Goal: Task Accomplishment & Management: Manage account settings

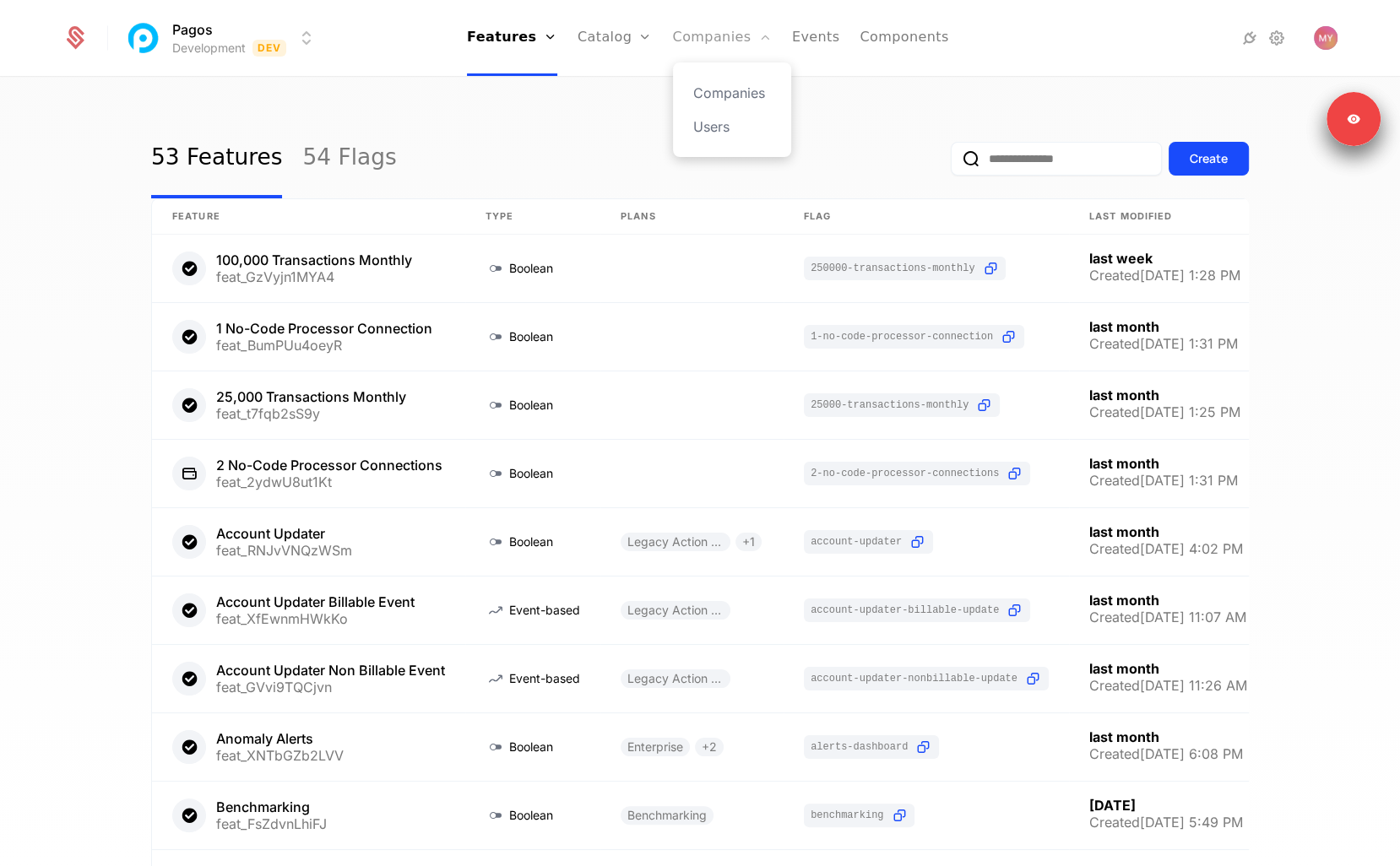
click at [687, 48] on link "Companies" at bounding box center [722, 38] width 99 height 76
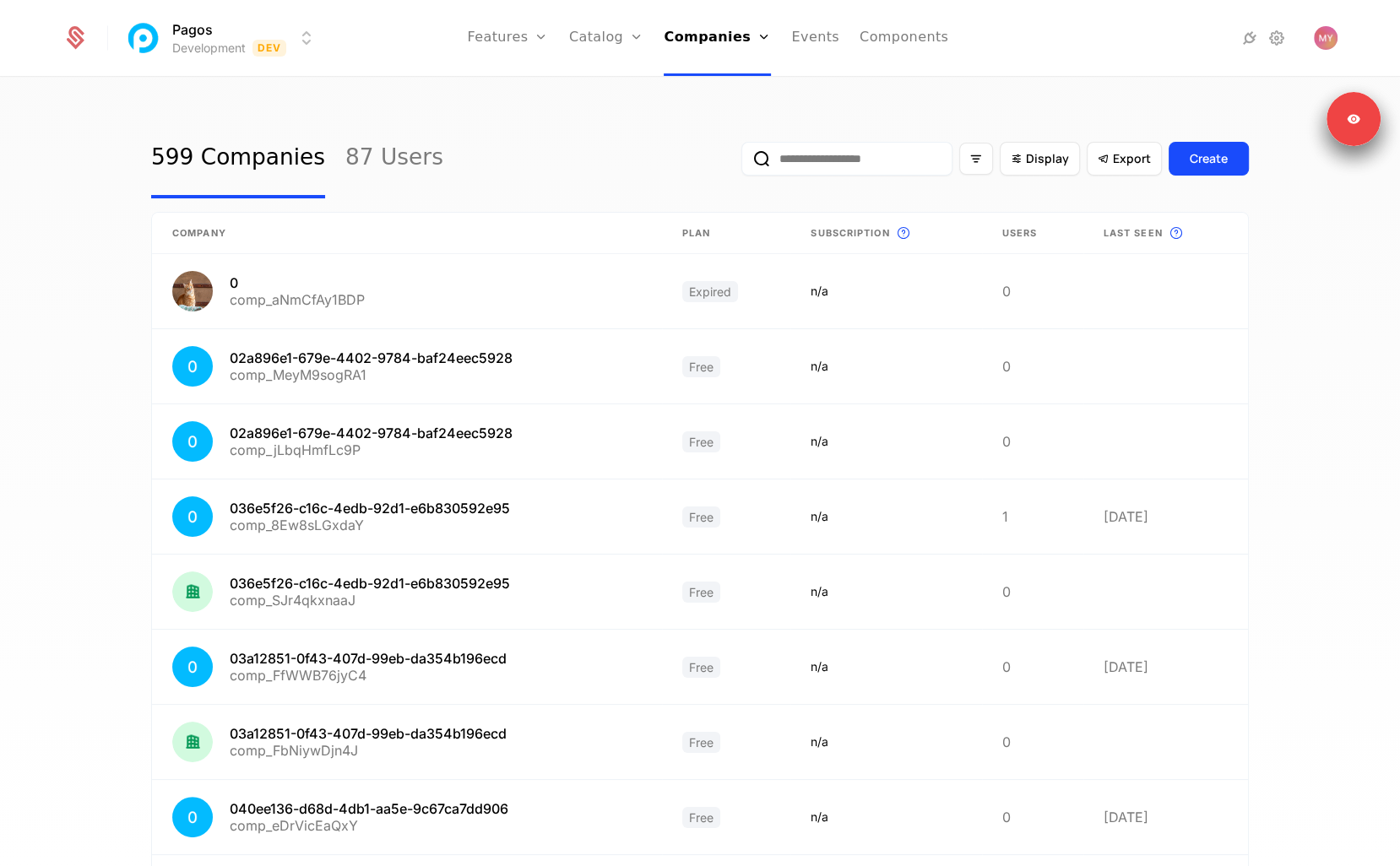
click at [869, 161] on input "email" at bounding box center [847, 159] width 211 height 34
paste input "******"
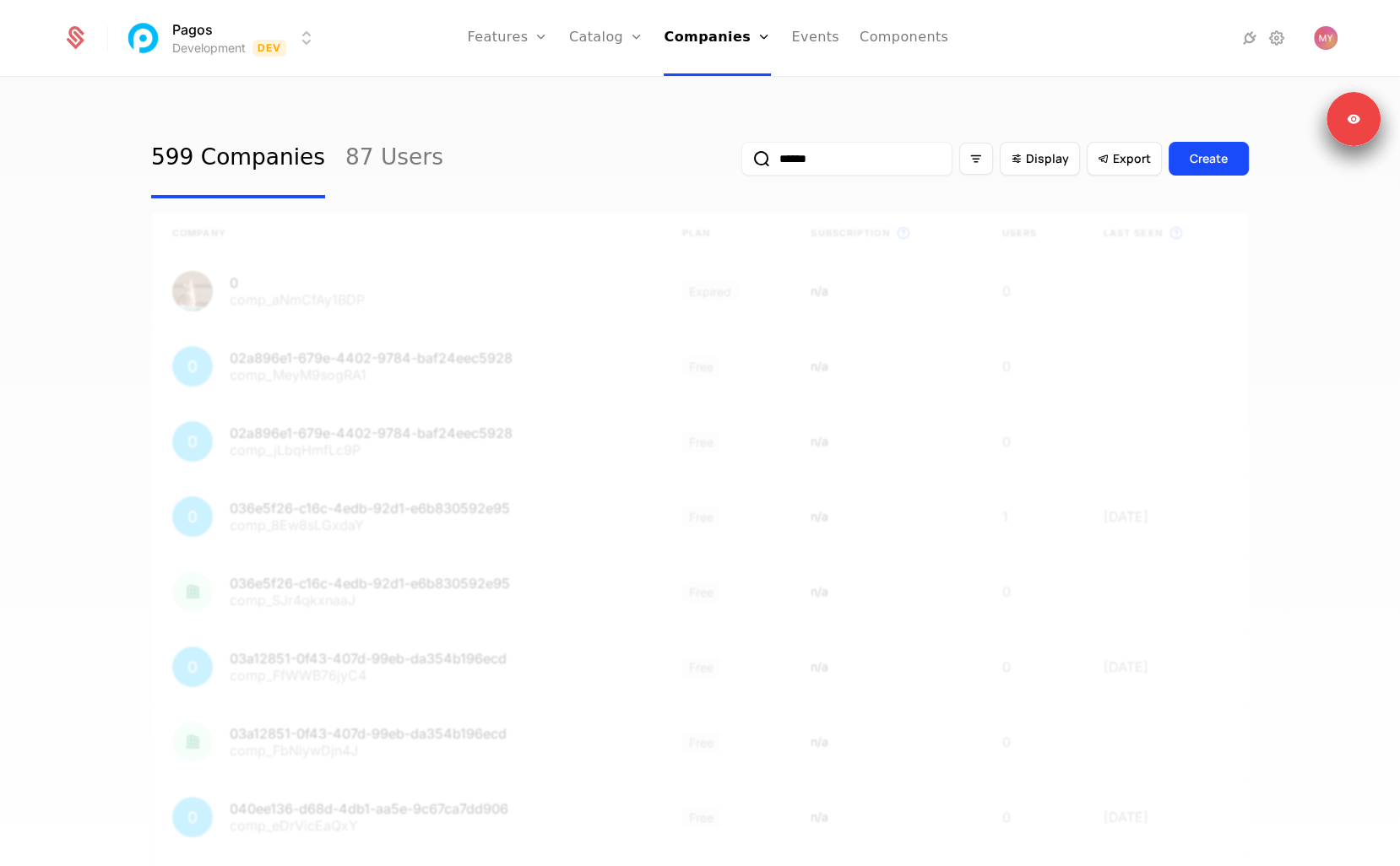
type input "******"
click at [742, 162] on button "submit" at bounding box center [742, 162] width 0 height 0
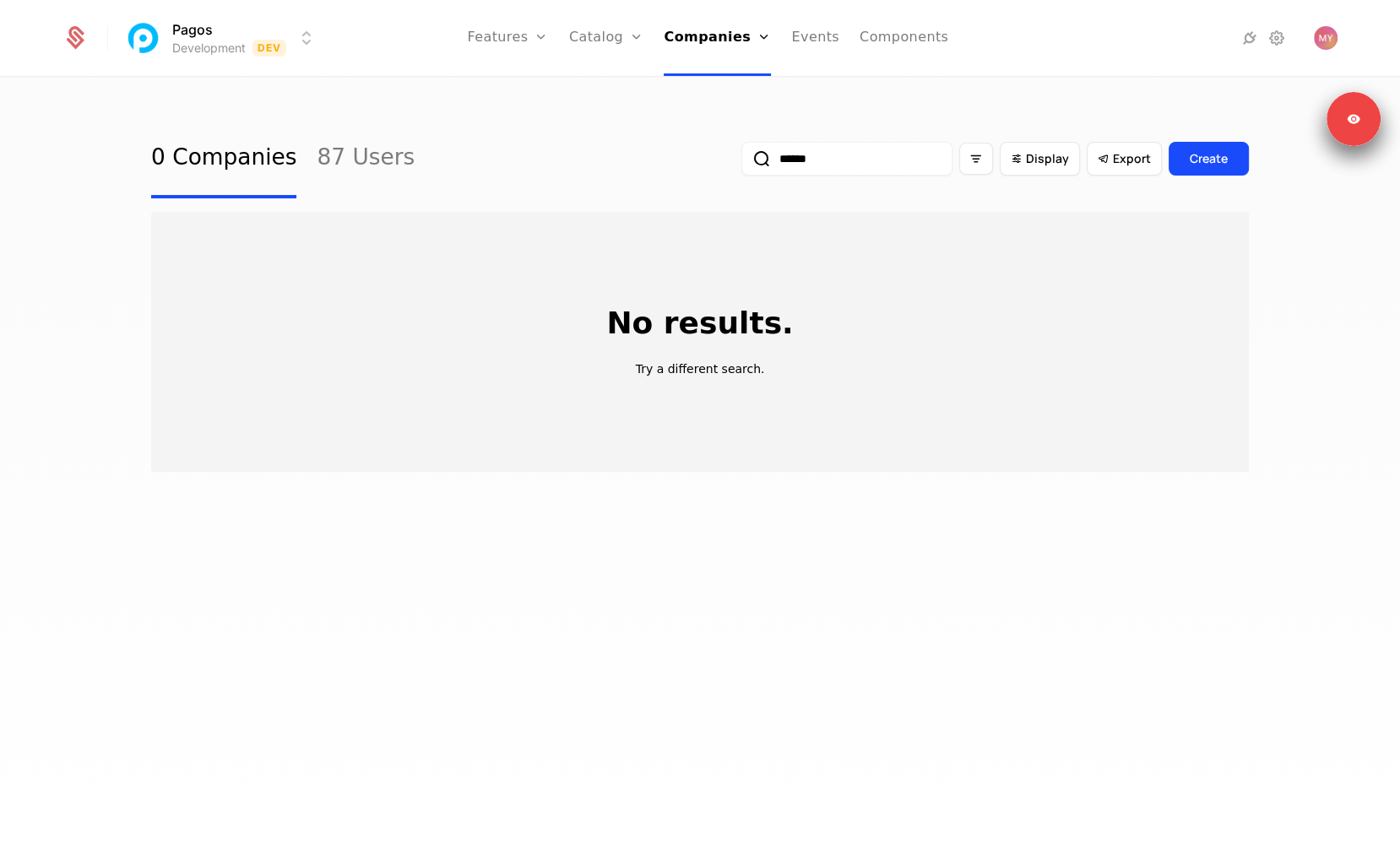
click at [163, 25] on html "Pagos Development Dev Features Features Flags Catalog Plans Add Ons Credits Con…" at bounding box center [700, 433] width 1400 height 866
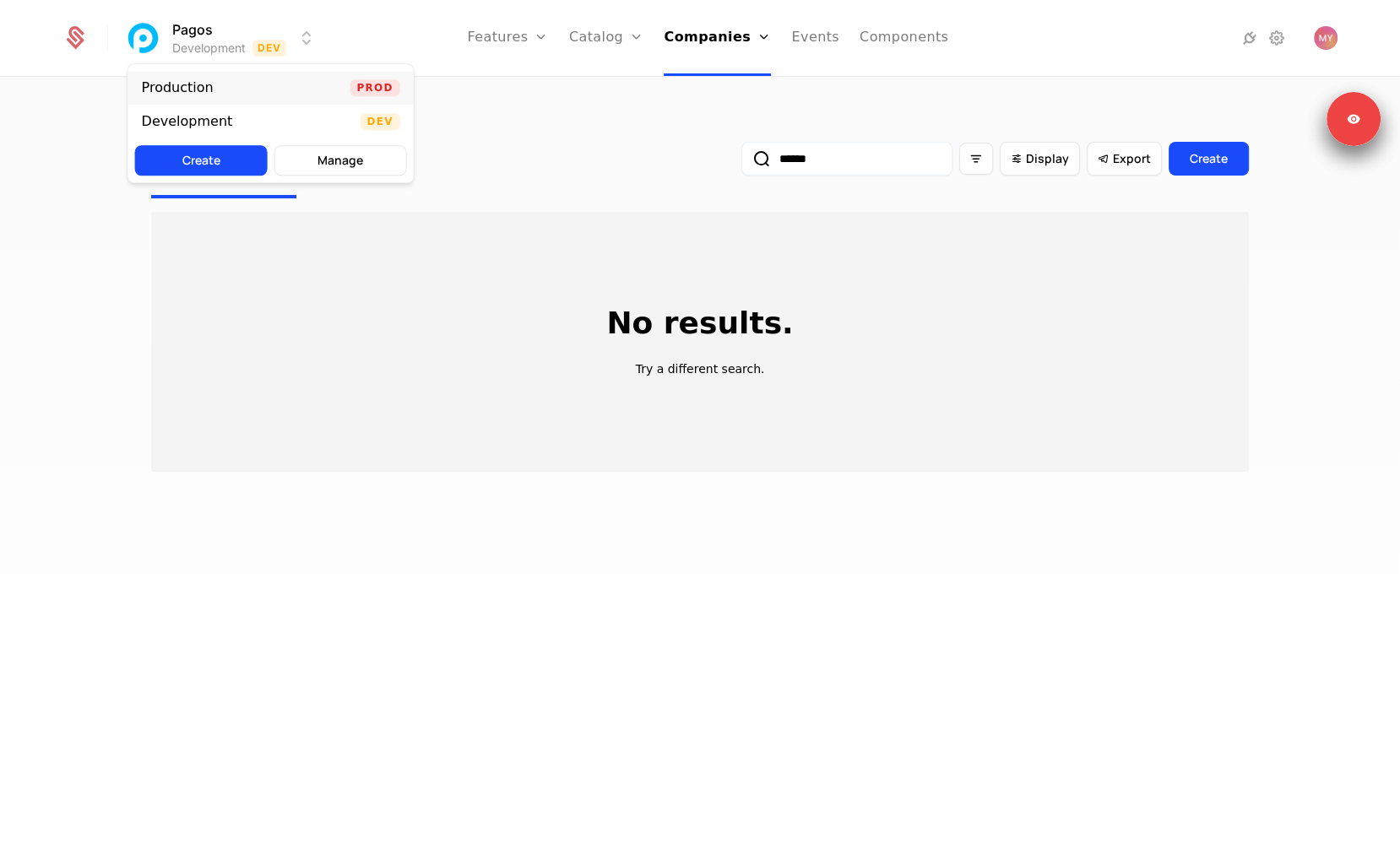
click at [240, 95] on div "Production Prod" at bounding box center [271, 87] width 286 height 34
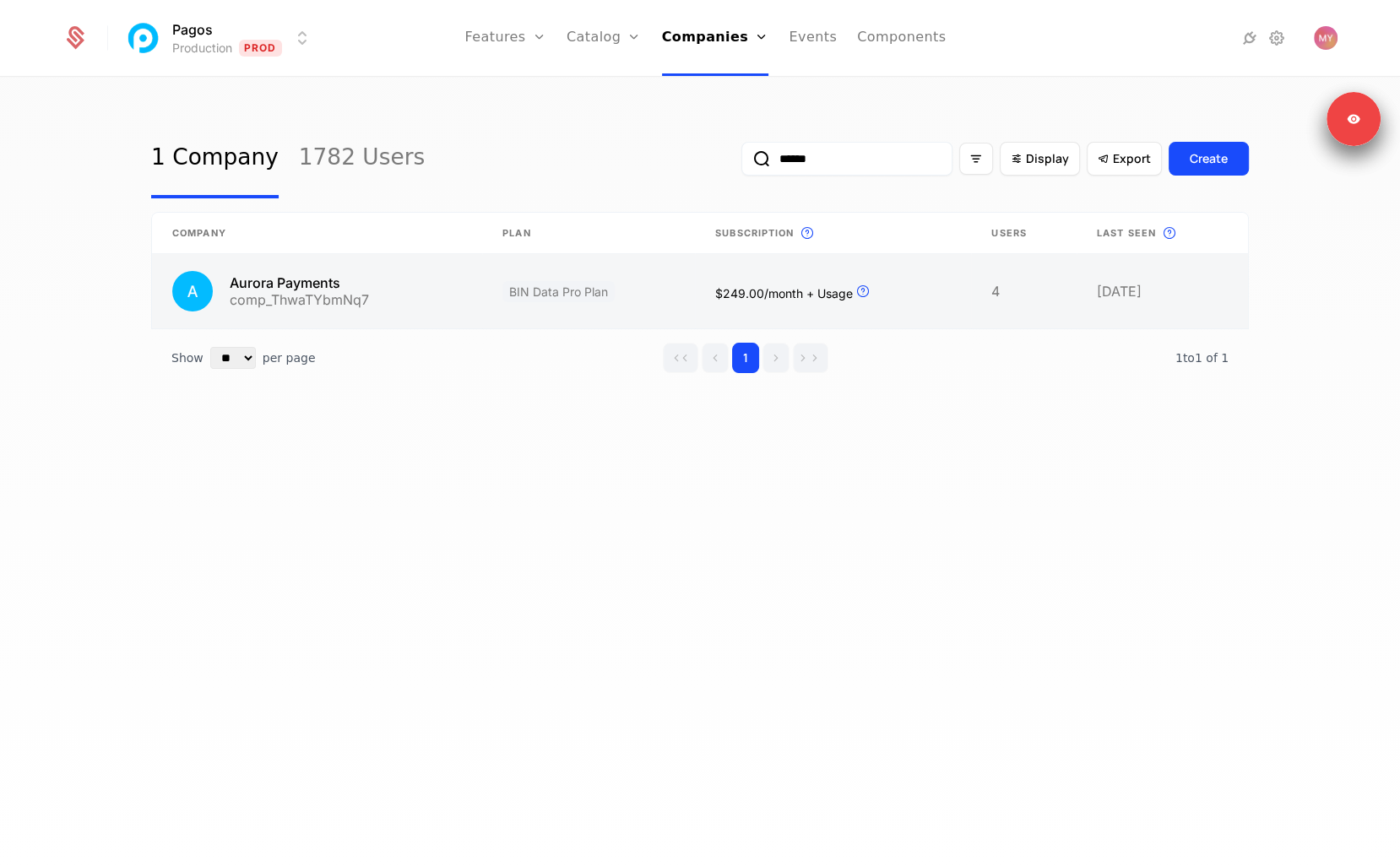
click at [345, 299] on link at bounding box center [316, 292] width 330 height 74
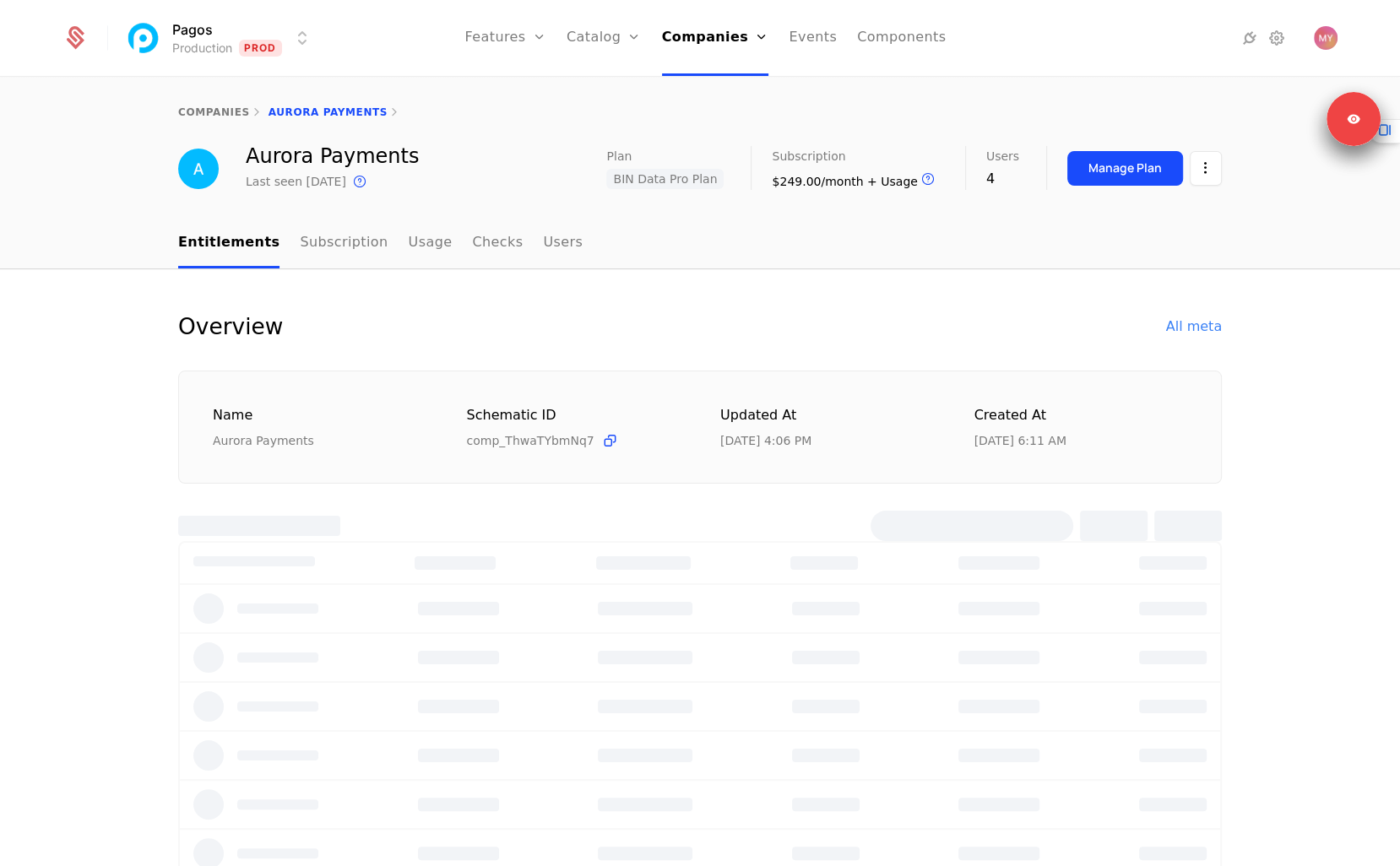
click at [687, 259] on nav "Entitlements Subscription Usage Checks Users" at bounding box center [700, 244] width 1044 height 50
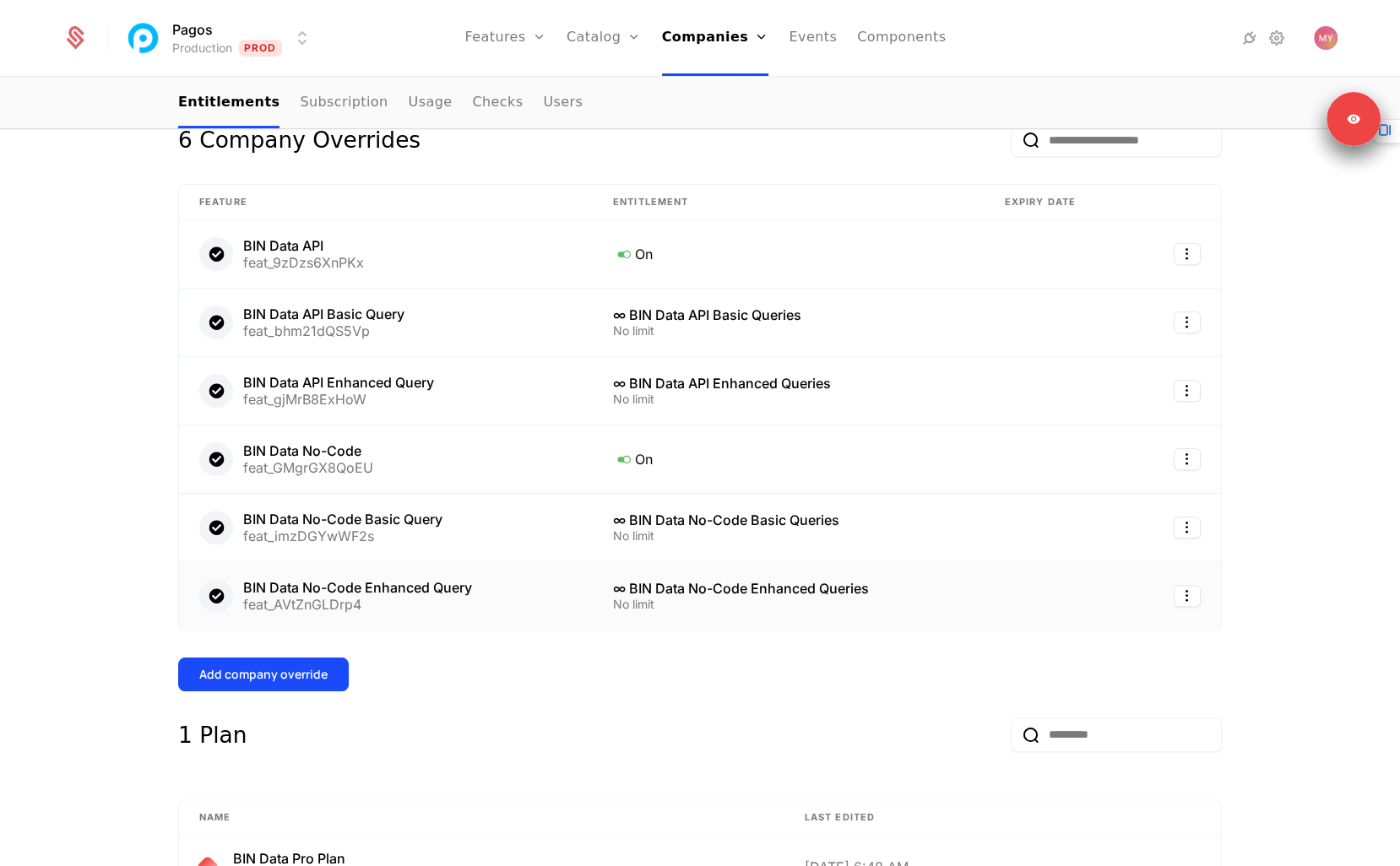
scroll to position [400, 0]
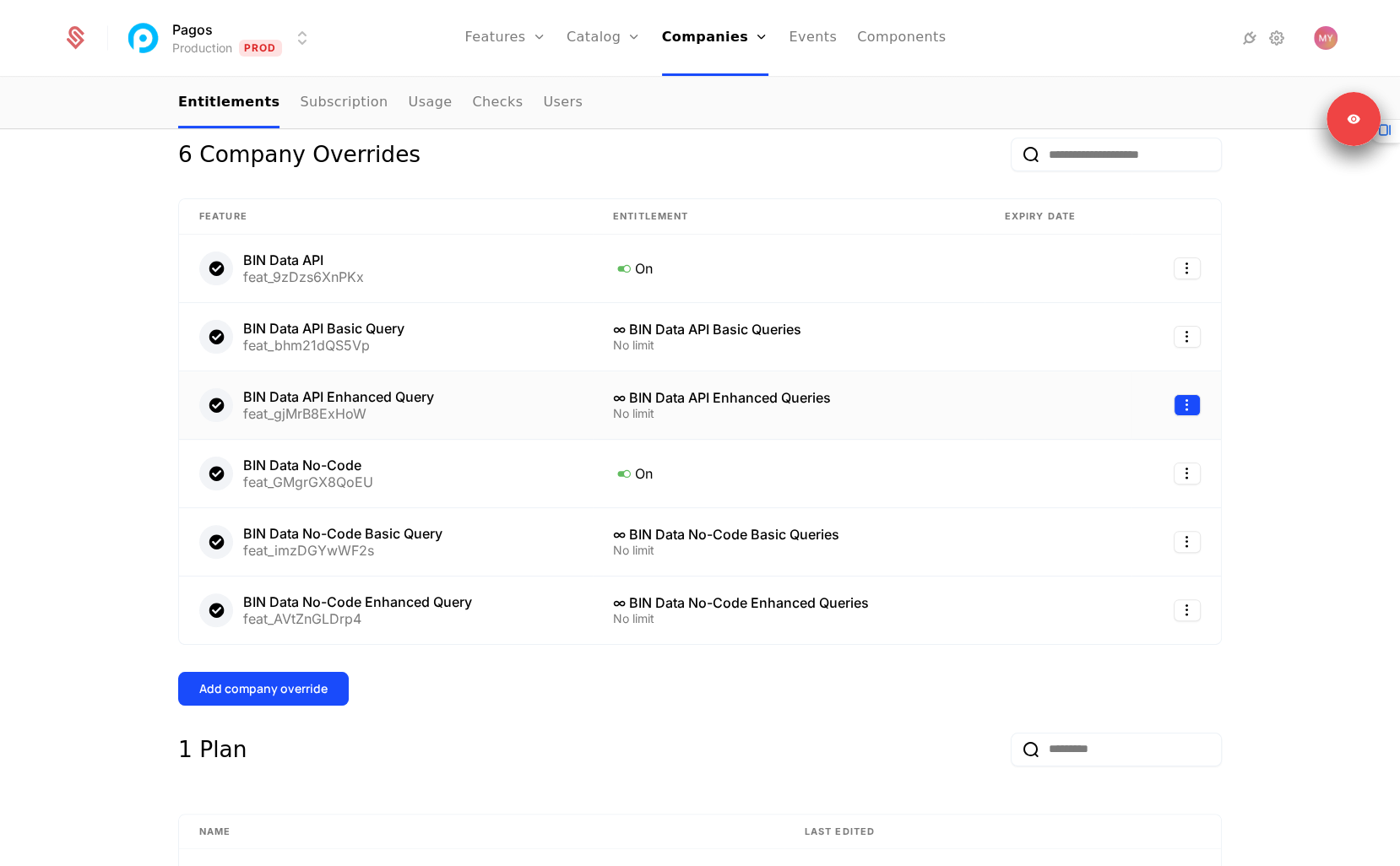
click at [1183, 395] on html "Pagos Production Prod Features Features Flags Catalog Plans Add Ons Credits Con…" at bounding box center [700, 433] width 1400 height 866
click at [1088, 479] on div "Edit" at bounding box center [1073, 481] width 43 height 23
click at [1318, 594] on div "Overview All meta Name Aurora Payments Schematic ID comp_ThwaTYbmNq7 Updated at…" at bounding box center [700, 745] width 1400 height 1753
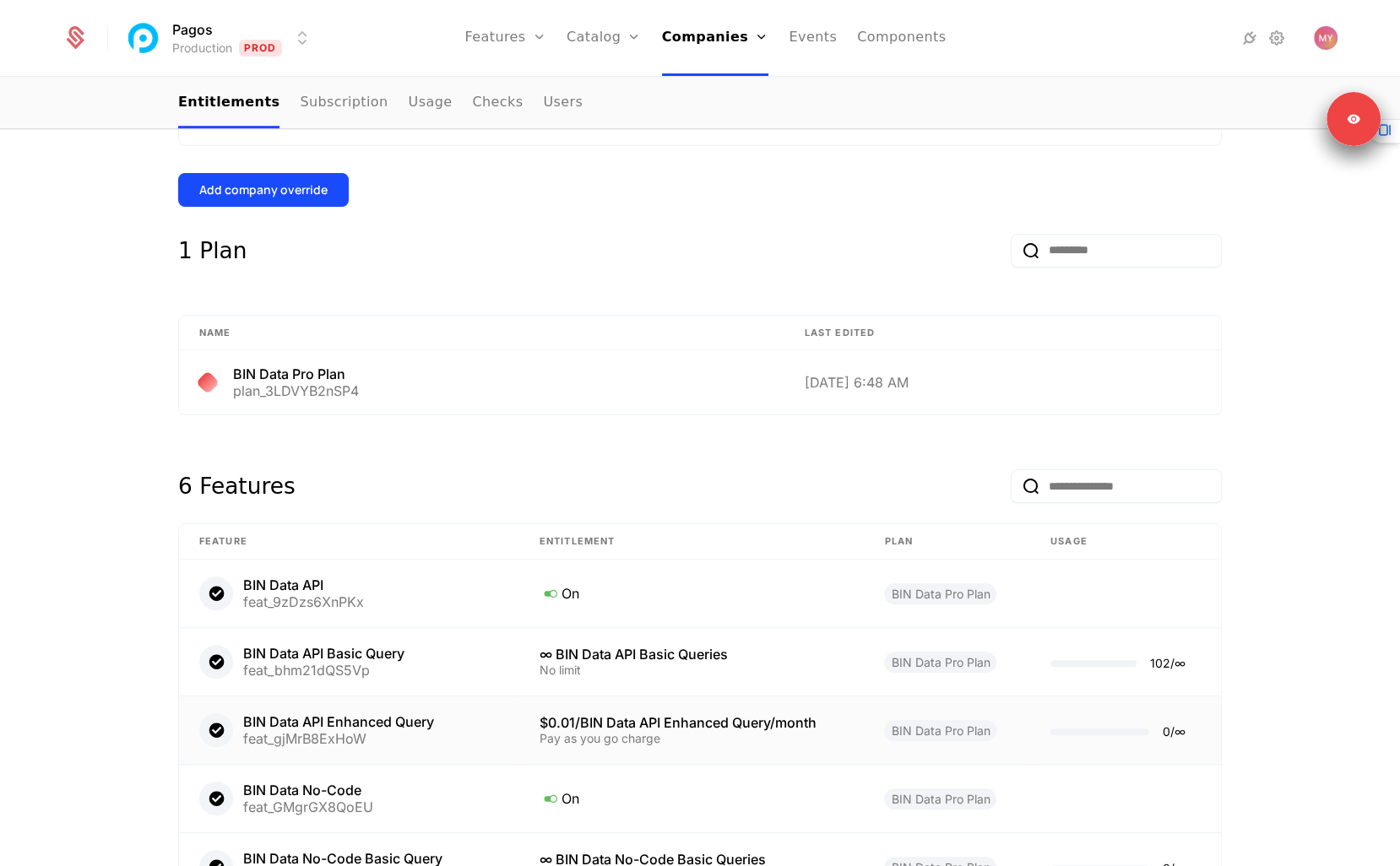
scroll to position [1143, 0]
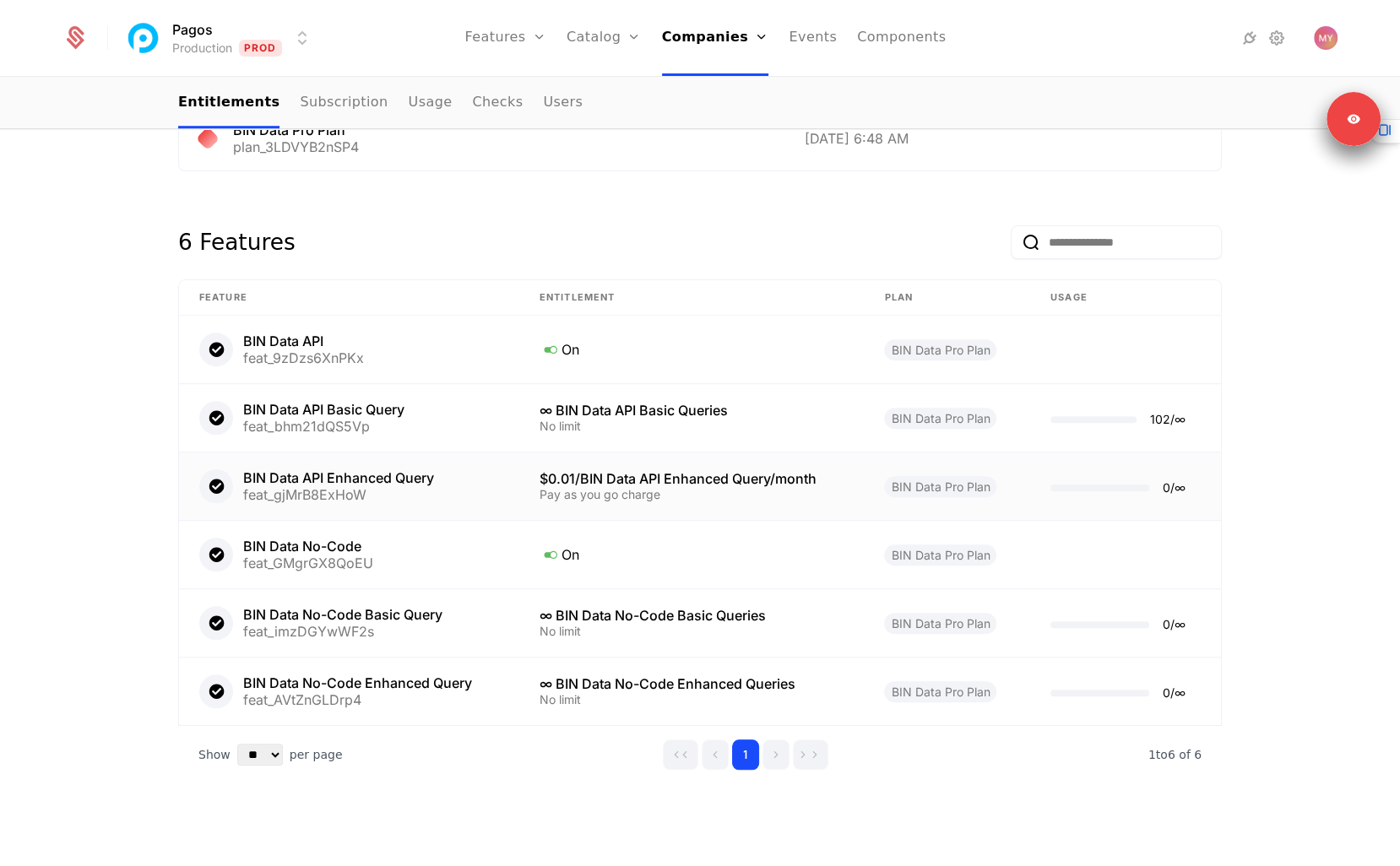
click at [1349, 406] on div "Overview All meta Name Aurora Payments Schematic ID comp_ThwaTYbmNq7 Updated at…" at bounding box center [700, 2] width 1400 height 1753
click at [500, 786] on div "Overview All meta Name Aurora Payments Schematic ID comp_ThwaTYbmNq7 Updated at…" at bounding box center [700, 2] width 1044 height 1671
click at [503, 801] on div "Overview All meta Name Aurora Payments Schematic ID comp_ThwaTYbmNq7 Updated at…" at bounding box center [700, 2] width 1044 height 1671
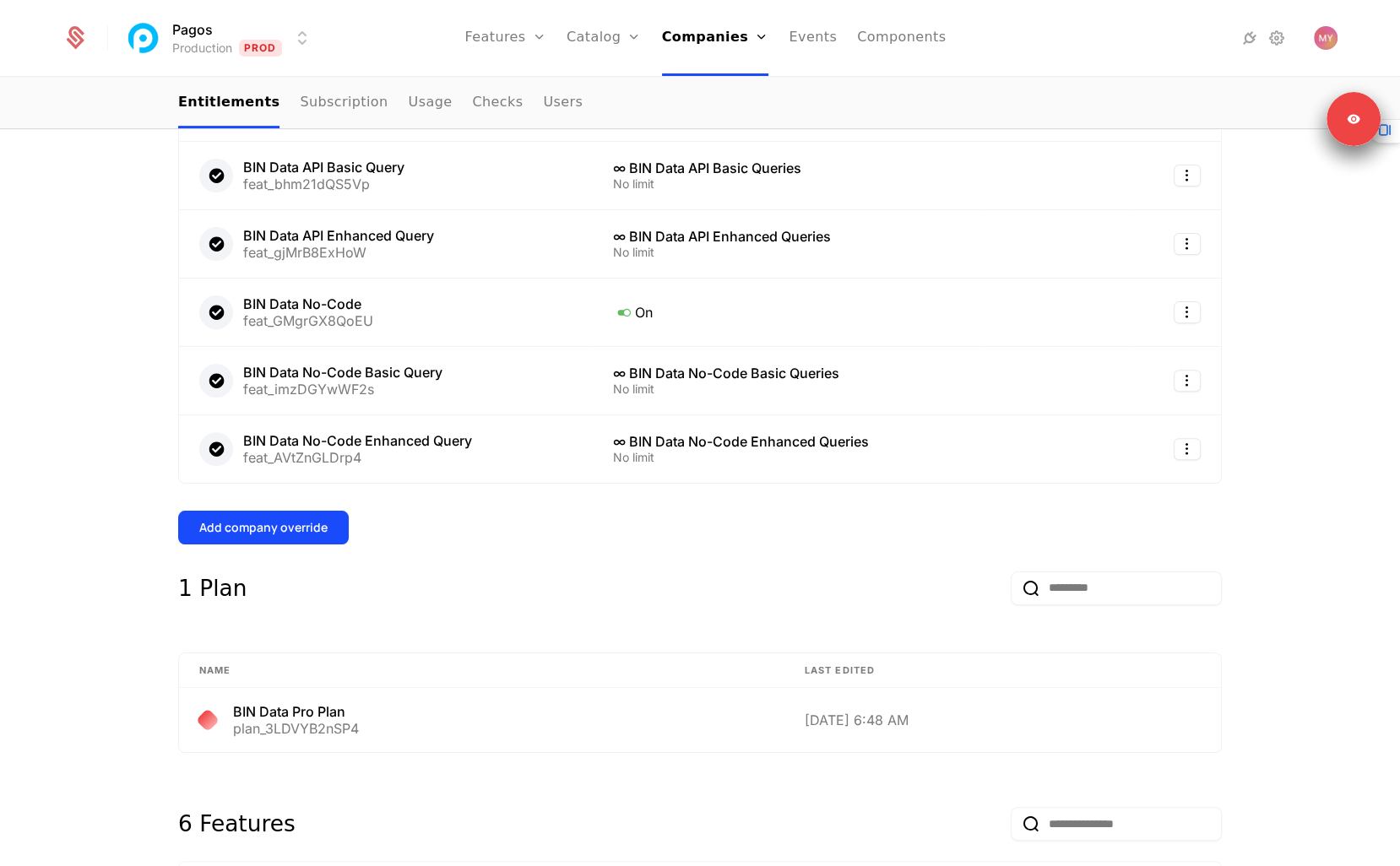
scroll to position [538, 0]
